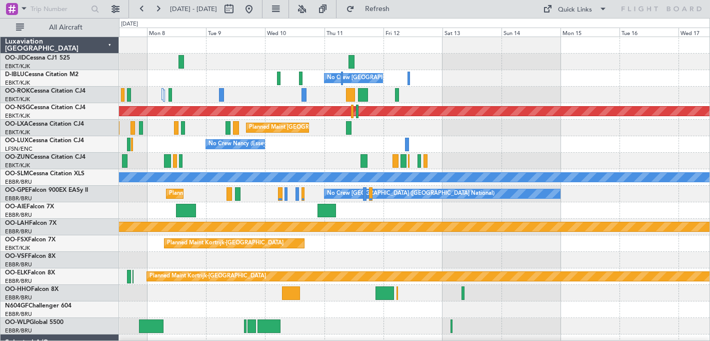
click at [221, 82] on div "No Crew [GEOGRAPHIC_DATA] ([GEOGRAPHIC_DATA] National) Planned Maint [GEOGRAPHI…" at bounding box center [414, 243] width 591 height 413
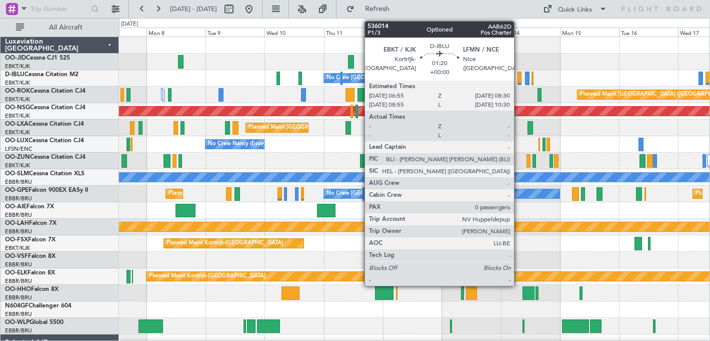
click at [519, 76] on div at bounding box center [520, 79] width 4 height 14
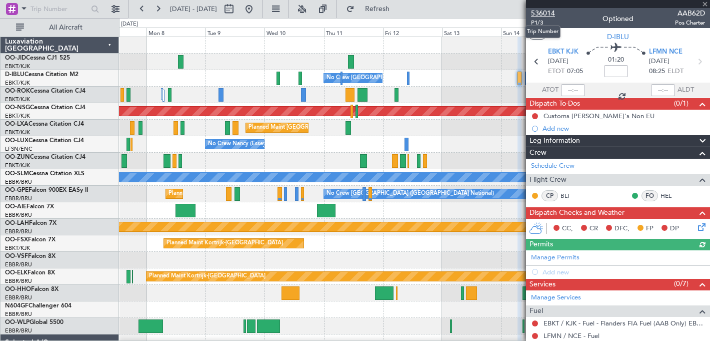
click at [546, 12] on span "536014" at bounding box center [543, 13] width 24 height 11
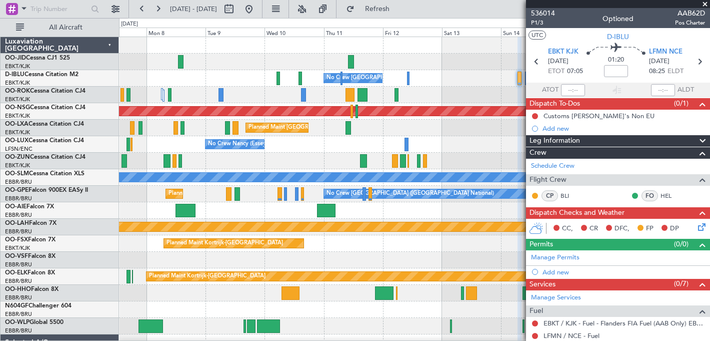
click at [705, 2] on span at bounding box center [705, 4] width 10 height 9
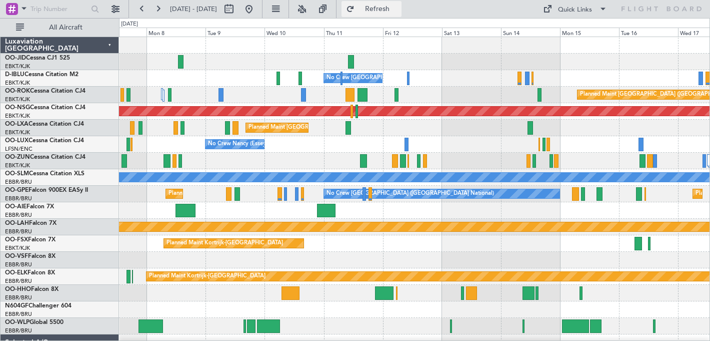
click at [399, 11] on span "Refresh" at bounding box center [378, 9] width 42 height 7
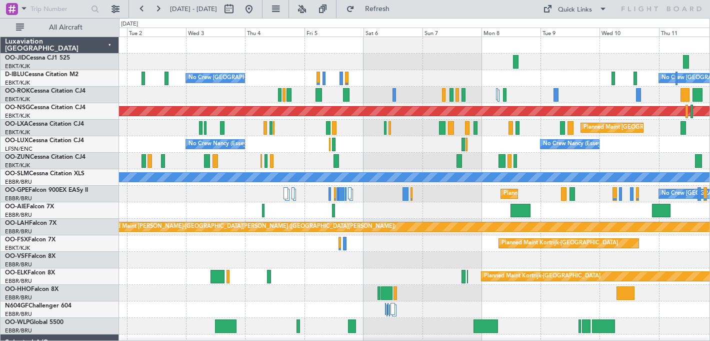
click at [560, 86] on div "No Crew [GEOGRAPHIC_DATA] ([GEOGRAPHIC_DATA] National) No Crew [GEOGRAPHIC_DATA…" at bounding box center [414, 78] width 591 height 17
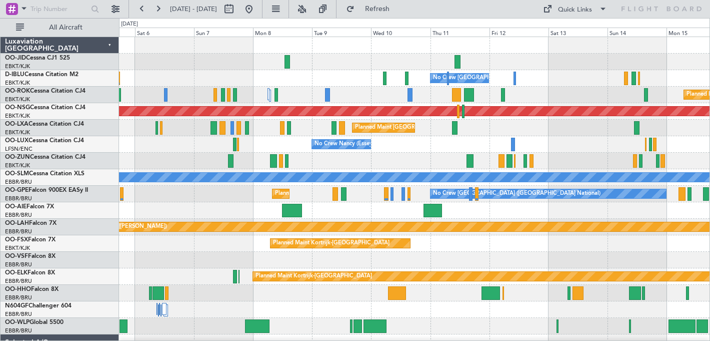
click at [283, 56] on div "No Crew [GEOGRAPHIC_DATA] ([GEOGRAPHIC_DATA] National) No Crew [GEOGRAPHIC_DATA…" at bounding box center [414, 243] width 591 height 413
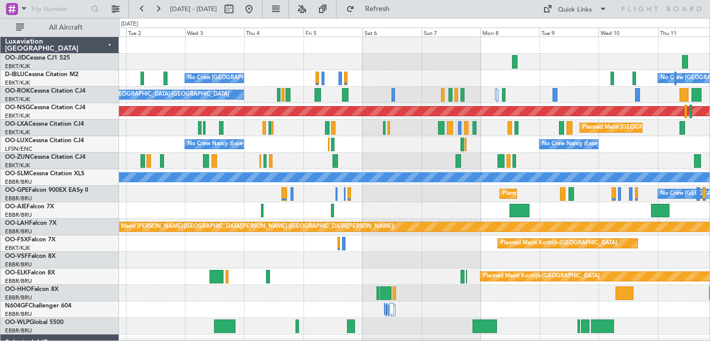
click at [508, 74] on div "No Crew [GEOGRAPHIC_DATA] ([GEOGRAPHIC_DATA] National) No Crew [GEOGRAPHIC_DATA…" at bounding box center [414, 78] width 591 height 17
